Goal: Information Seeking & Learning: Learn about a topic

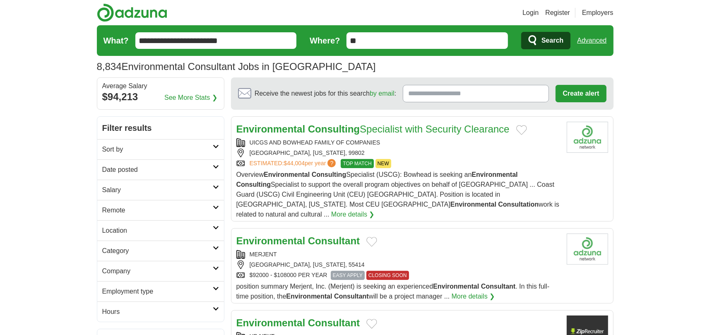
drag, startPoint x: 0, startPoint y: 0, endPoint x: 610, endPoint y: 108, distance: 619.5
click at [610, 108] on section "Receive the newest jobs for this search by email : Create alert By creating an …" at bounding box center [422, 93] width 383 height 31
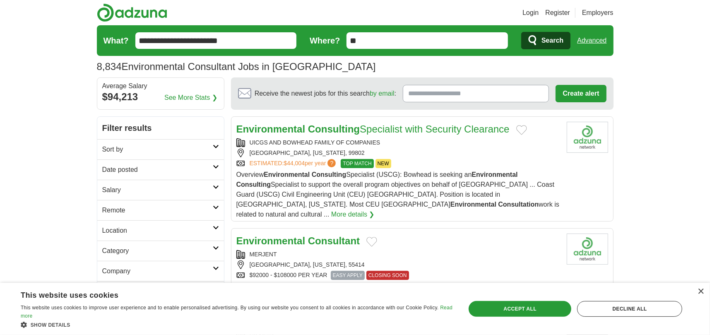
click at [595, 40] on link "Advanced" at bounding box center [591, 40] width 29 height 17
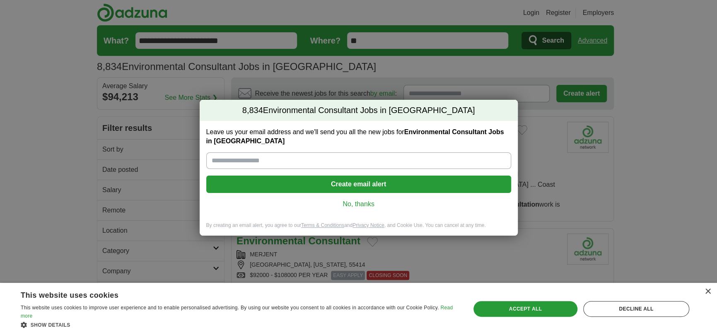
click at [456, 157] on input "Leave us your email address and we'll send you all the new jobs for Environment…" at bounding box center [358, 160] width 305 height 17
click at [380, 201] on link "No, thanks" at bounding box center [359, 204] width 292 height 9
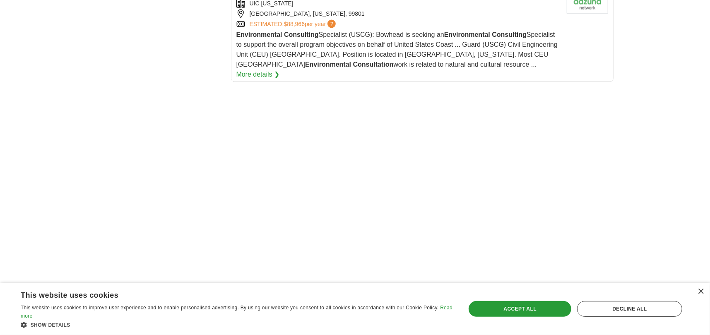
scroll to position [1077, 0]
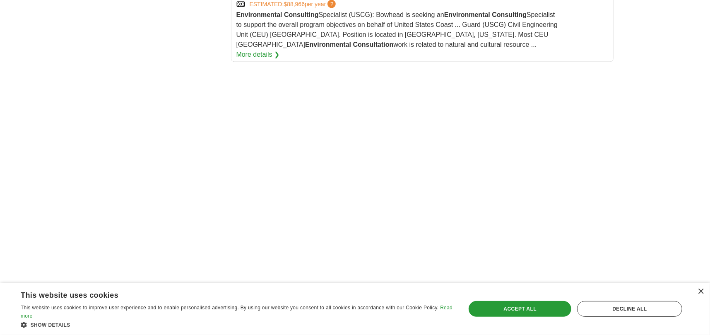
scroll to position [1118, 0]
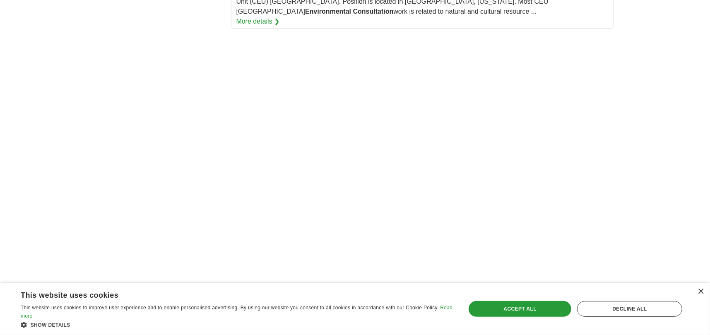
scroll to position [1160, 0]
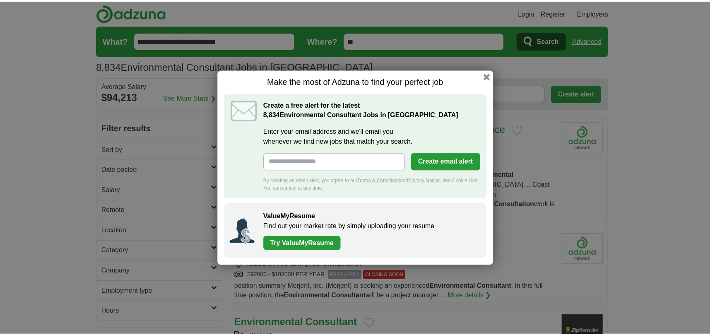
scroll to position [1034, 0]
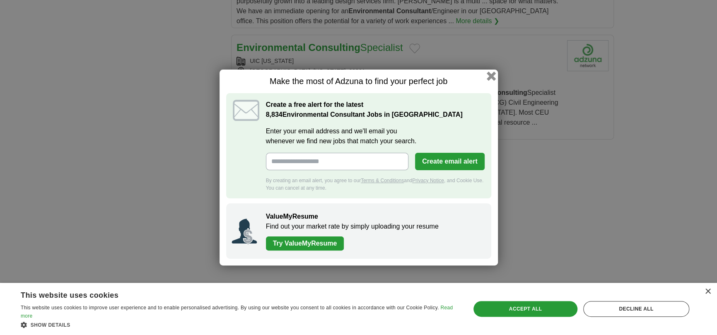
click at [493, 75] on button "button" at bounding box center [490, 76] width 9 height 9
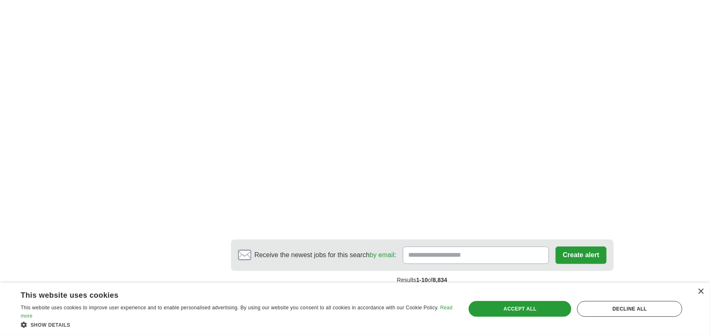
scroll to position [1365, 0]
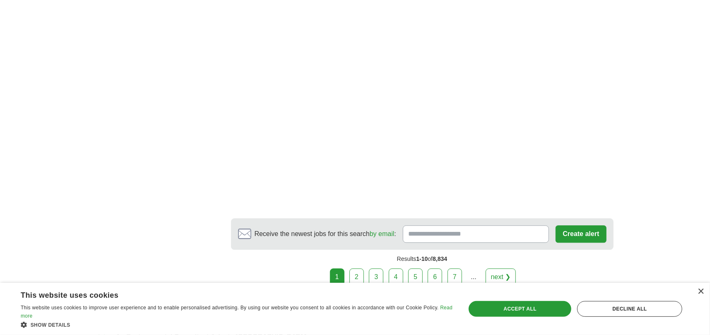
click at [359, 268] on link "2" at bounding box center [357, 276] width 14 height 17
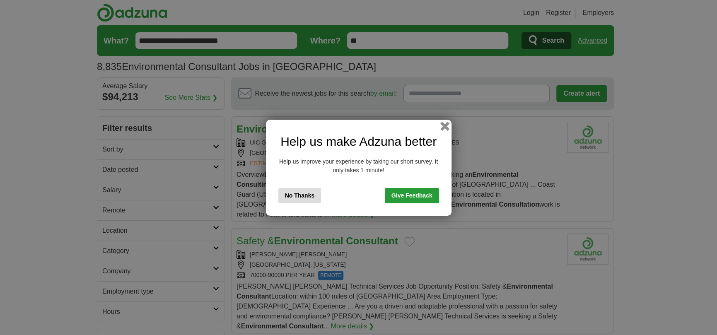
click at [448, 125] on button "button" at bounding box center [444, 125] width 9 height 9
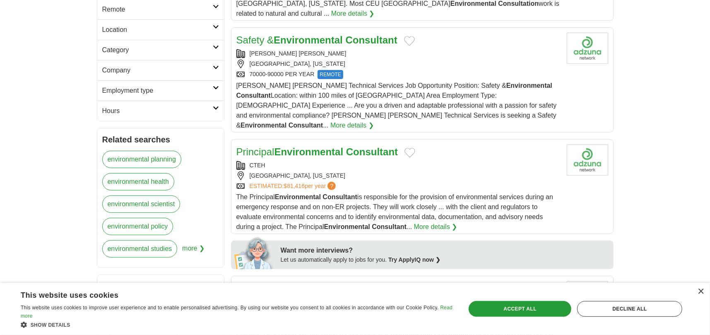
scroll to position [207, 0]
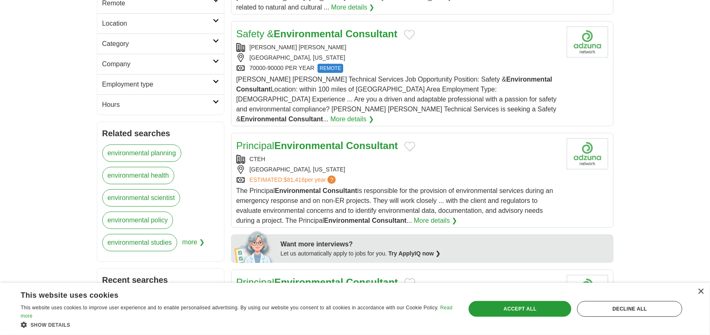
click at [435, 216] on link "More details ❯" at bounding box center [435, 221] width 43 height 10
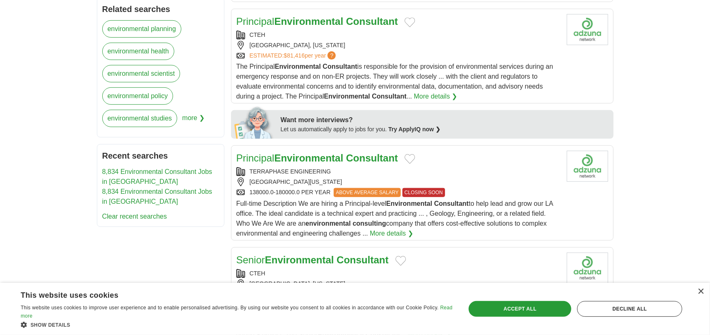
scroll to position [497, 0]
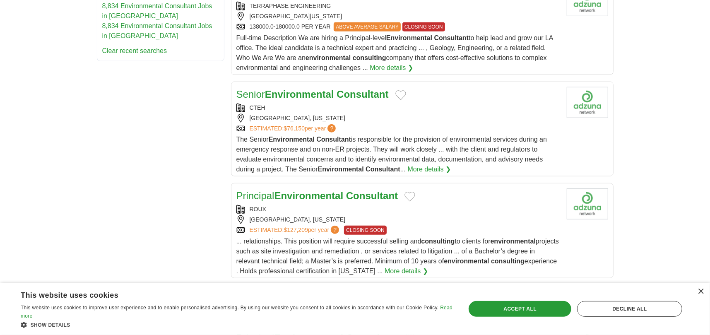
click at [422, 215] on div "[GEOGRAPHIC_DATA], [US_STATE]" at bounding box center [398, 219] width 324 height 9
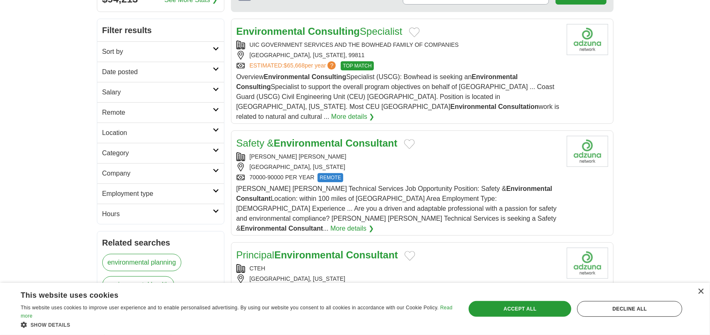
scroll to position [83, 0]
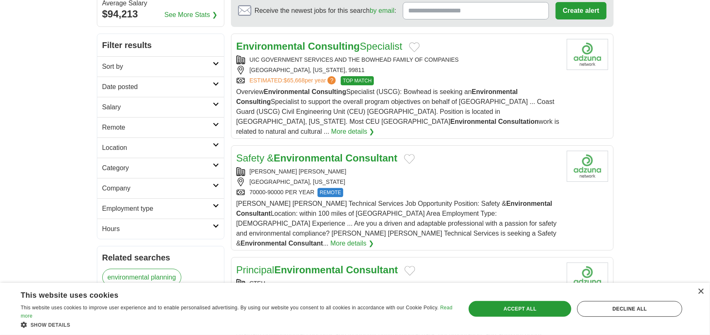
click at [367, 109] on span "Overview Environmental Consulting Specialist (USCG): Bowhead is seeking an Envi…" at bounding box center [397, 111] width 323 height 47
